Goal: Information Seeking & Learning: Stay updated

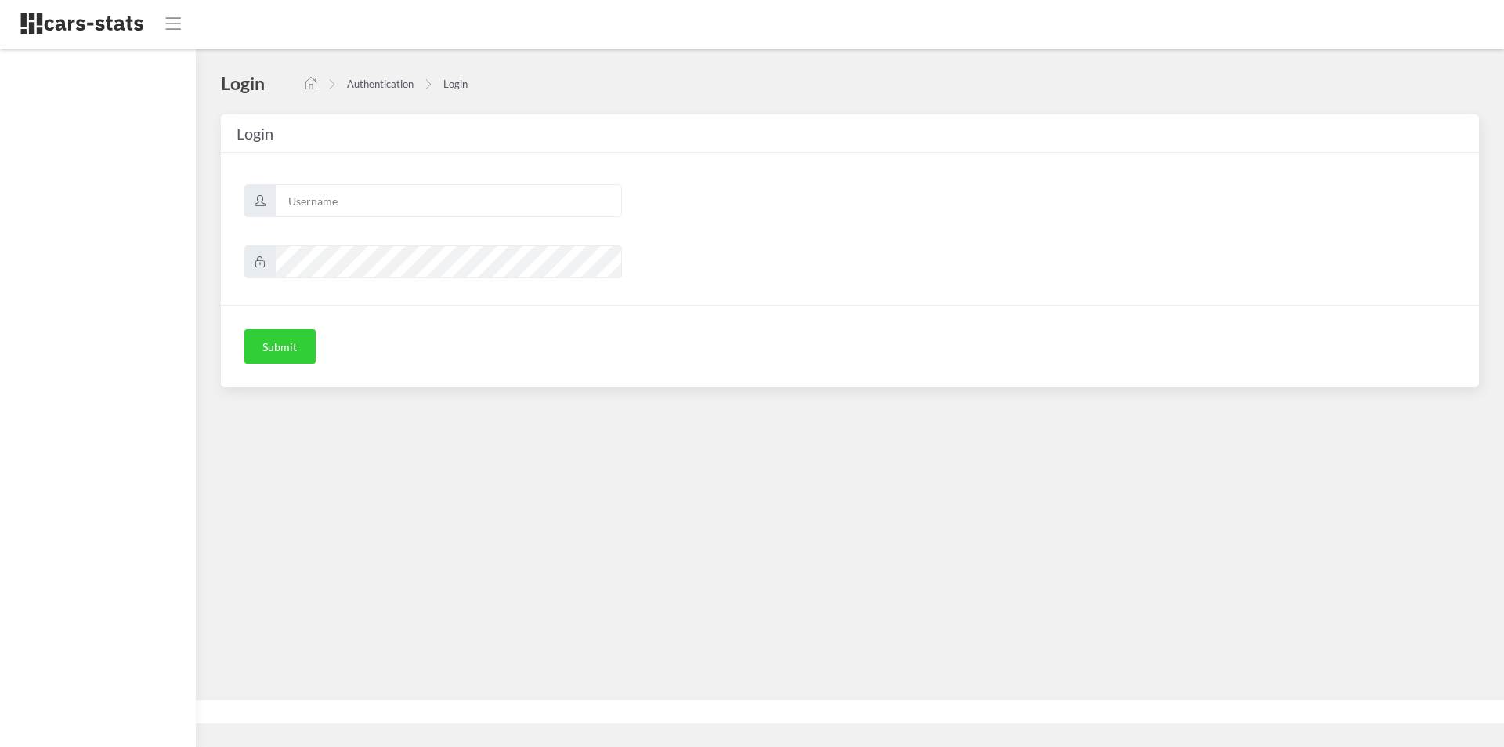
scroll to position [12, 12]
type input "mazda"
click at [273, 358] on button "Submit" at bounding box center [279, 346] width 71 height 34
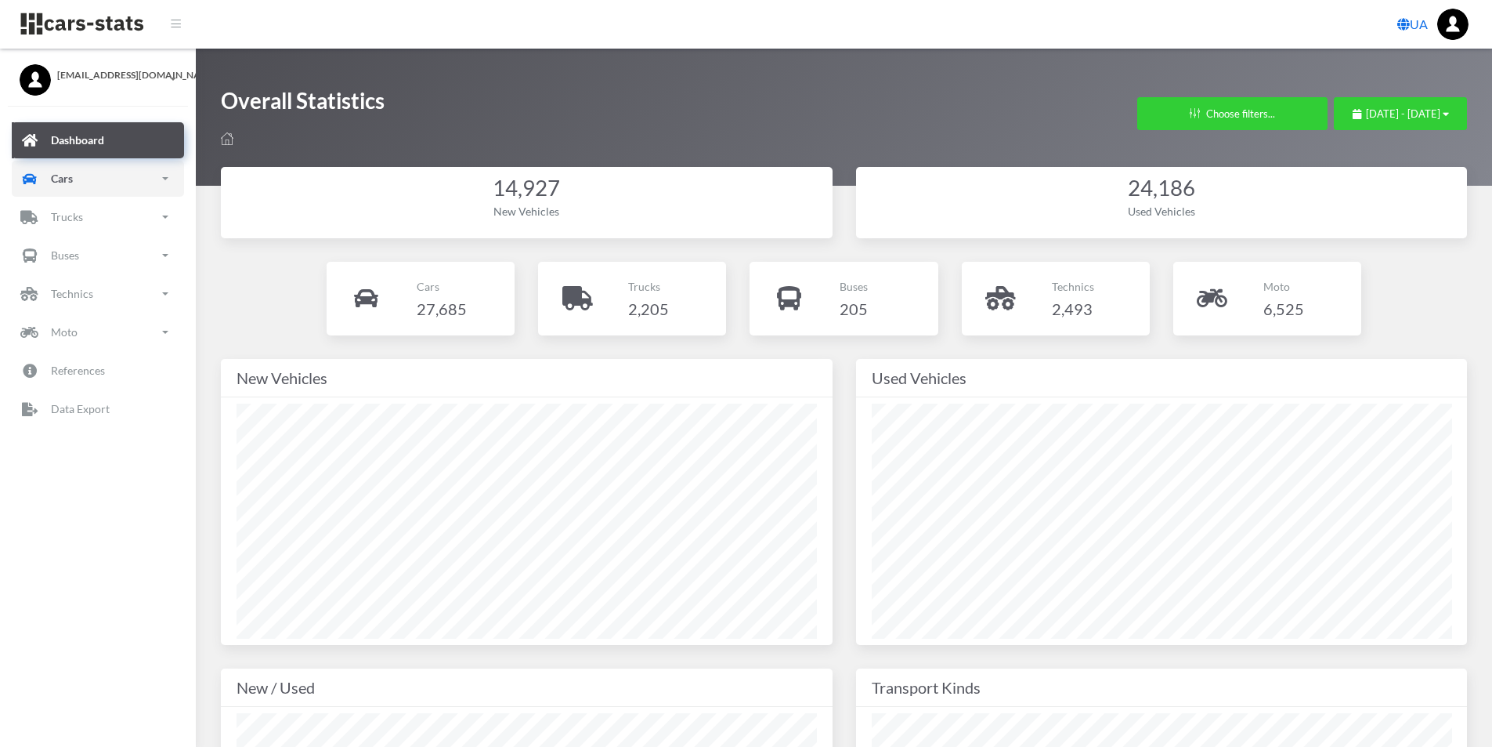
click at [51, 184] on p "Cars" at bounding box center [62, 178] width 22 height 20
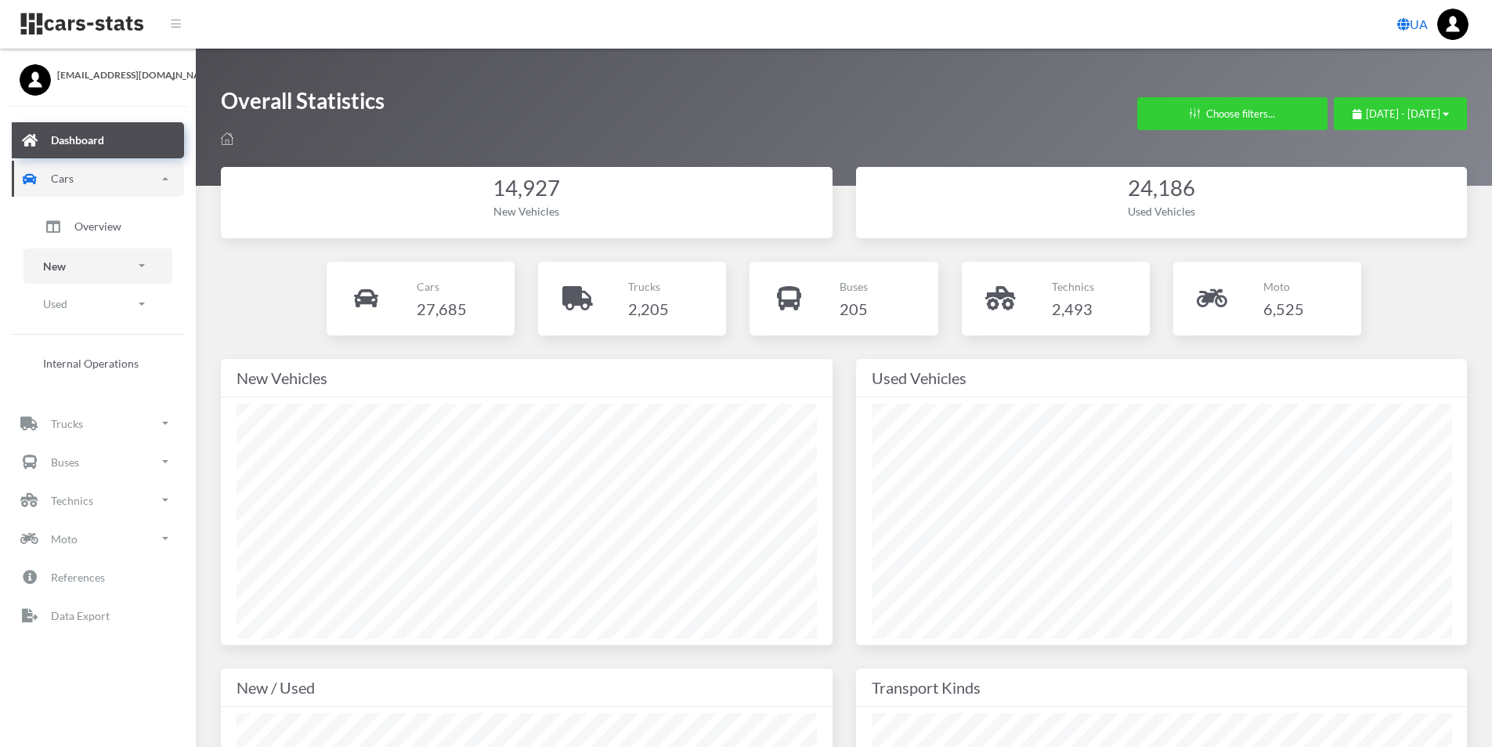
click at [78, 269] on link "New" at bounding box center [98, 265] width 149 height 35
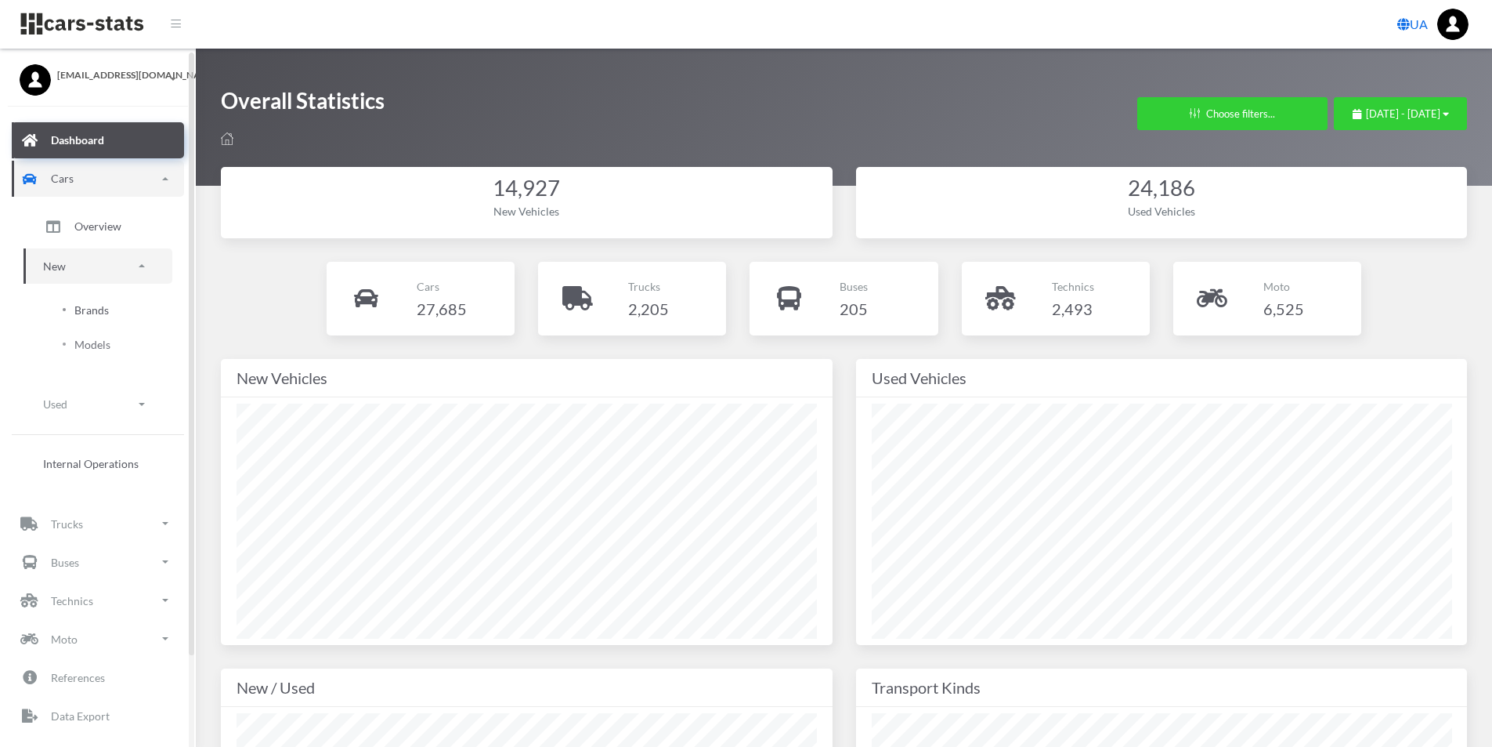
click at [94, 302] on span "Brands" at bounding box center [91, 310] width 34 height 16
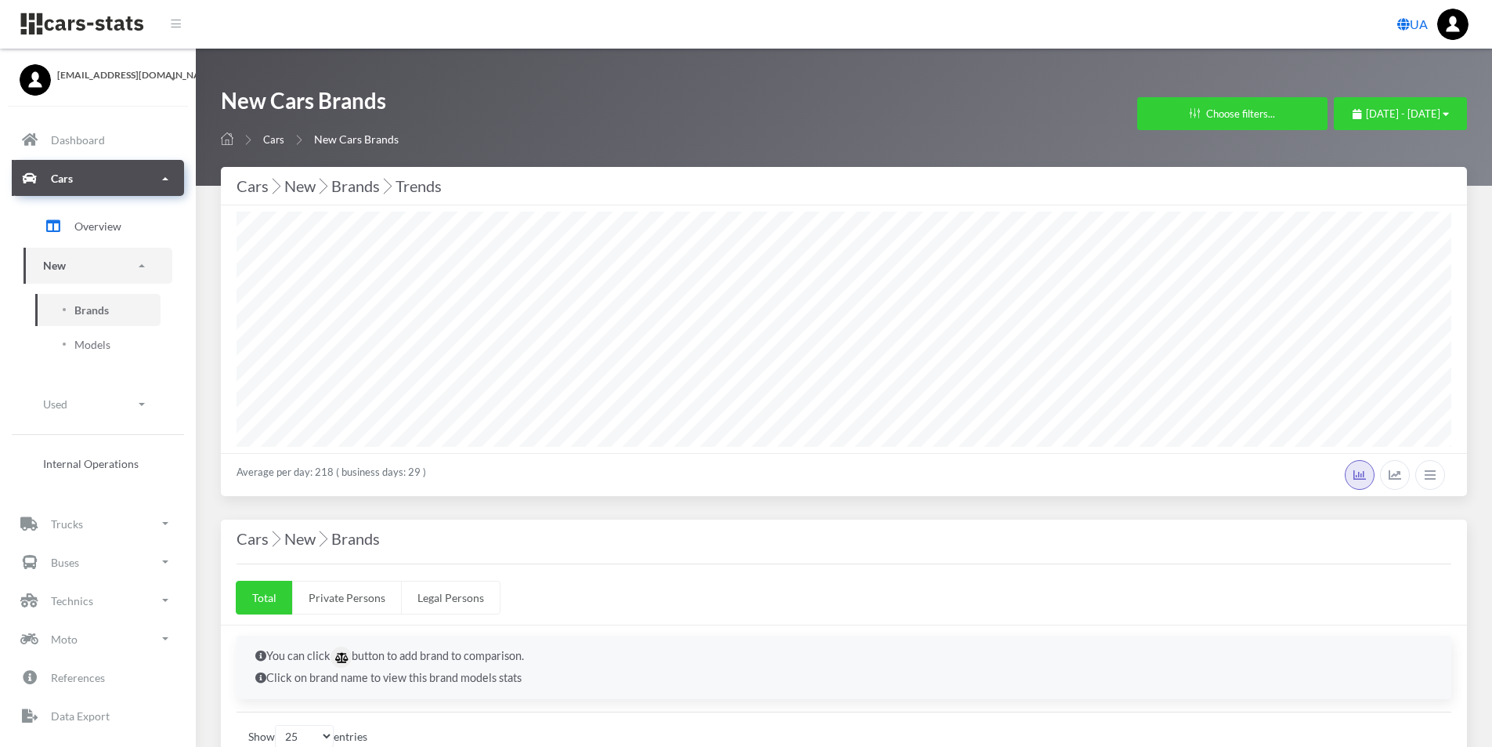
select select "25"
click at [1422, 113] on span "[DATE] - [DATE]" at bounding box center [1403, 113] width 74 height 13
click at [1365, 210] on li "This Month" at bounding box center [1394, 213] width 110 height 24
select select "25"
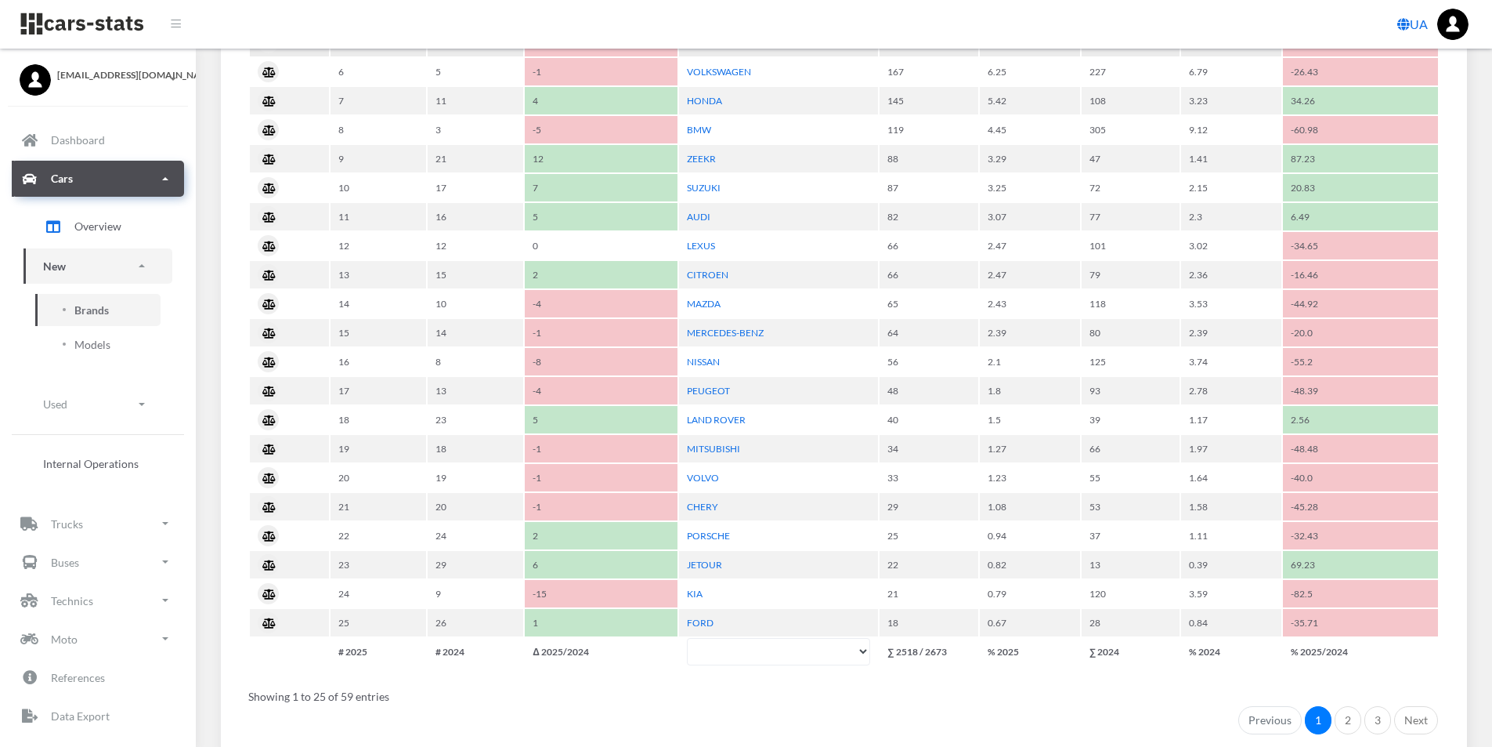
scroll to position [627, 0]
